Goal: Task Accomplishment & Management: Manage account settings

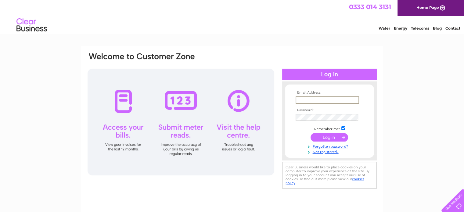
click at [328, 100] on input "text" at bounding box center [327, 99] width 63 height 7
type input "browngreencraig@sky.com"
click at [320, 135] on input "submit" at bounding box center [330, 136] width 38 height 9
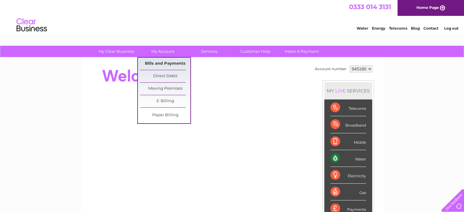
click at [171, 63] on link "Bills and Payments" at bounding box center [165, 64] width 50 height 12
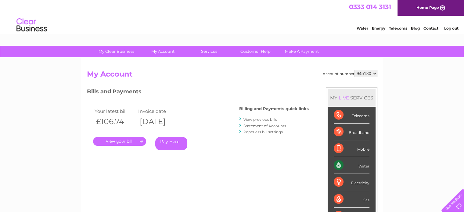
click at [129, 139] on link "." at bounding box center [119, 141] width 53 height 9
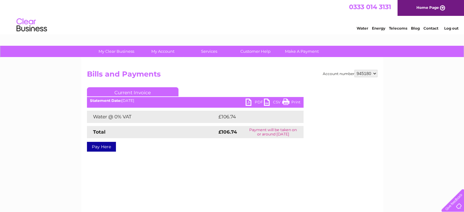
click at [254, 102] on link "PDF" at bounding box center [255, 103] width 18 height 9
